Goal: Task Accomplishment & Management: Manage account settings

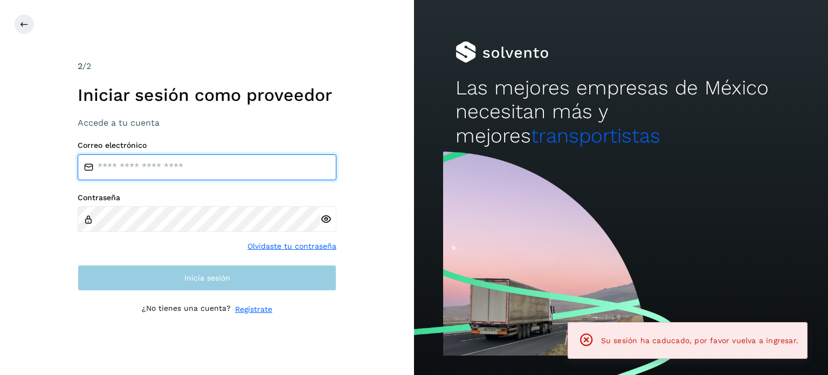
type input "**********"
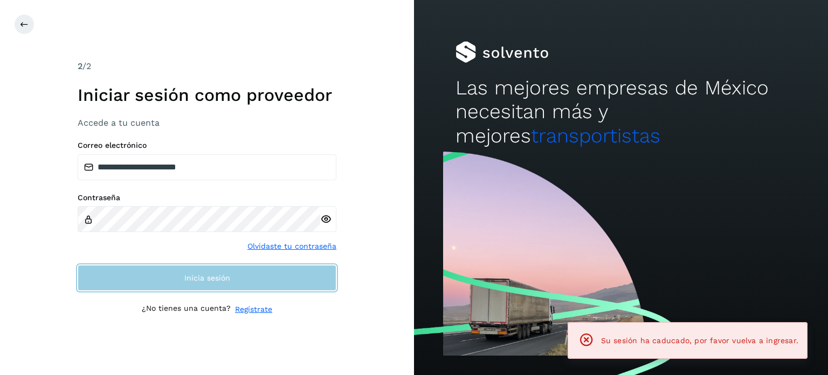
click at [274, 280] on button "Inicia sesión" at bounding box center [207, 278] width 259 height 26
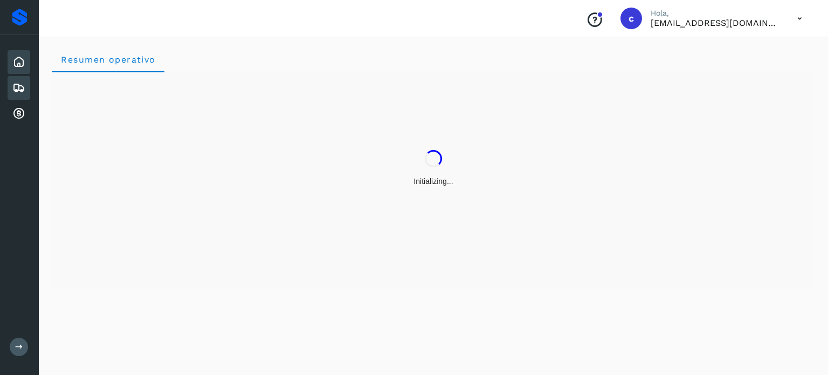
click at [24, 88] on icon at bounding box center [18, 87] width 13 height 13
